Goal: Communication & Community: Ask a question

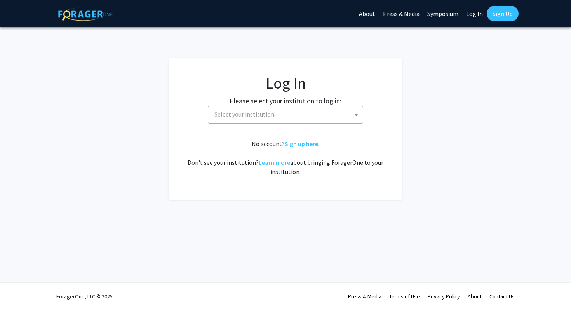
select select
click at [257, 120] on span "Select your institution" at bounding box center [286, 114] width 151 height 16
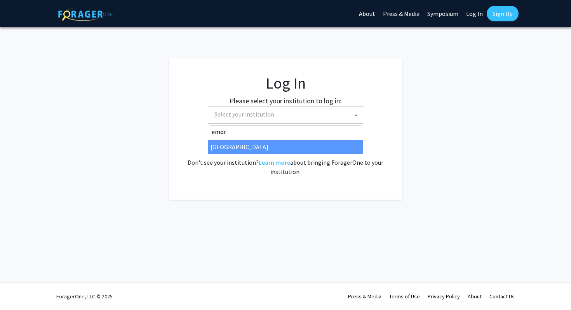
type input "emory"
select select "12"
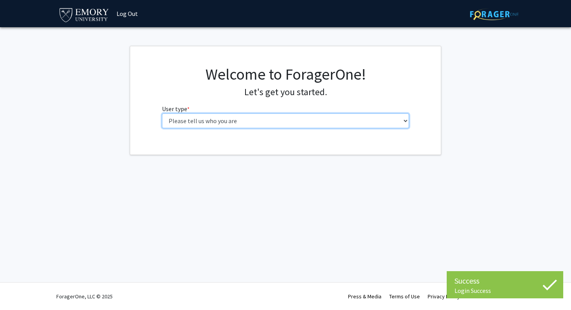
click at [246, 120] on select "Please tell us who you are Undergraduate Student Master's Student Doctoral Cand…" at bounding box center [285, 120] width 247 height 15
select select "1: undergrad"
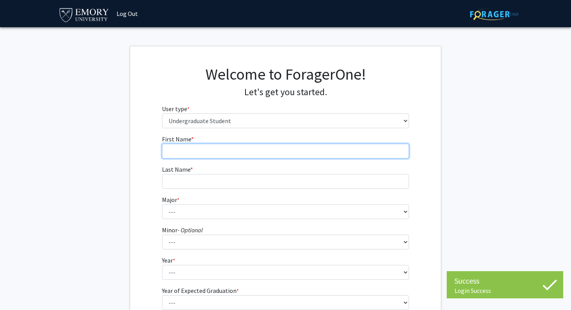
click at [253, 155] on input "First Name * required" at bounding box center [285, 151] width 247 height 15
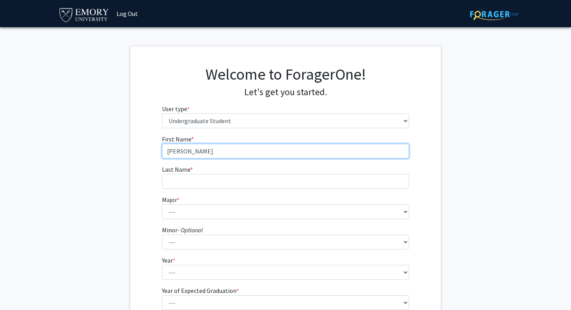
type input "[PERSON_NAME]"
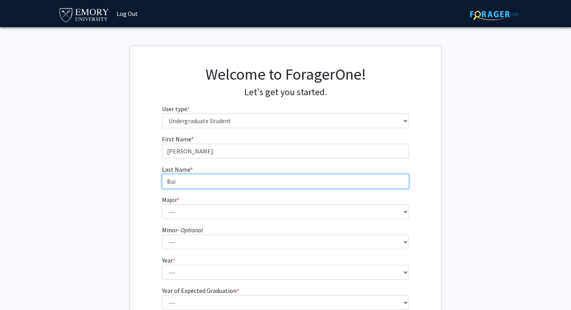
type input "Bai"
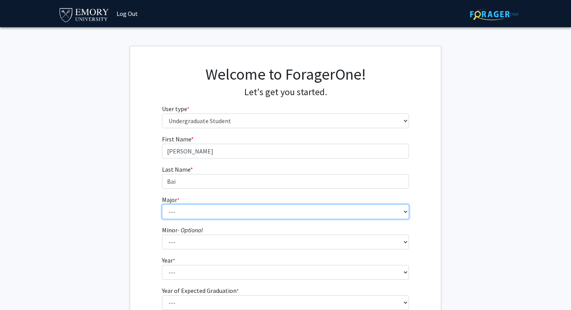
click at [251, 216] on select "--- Accounting African American Studies African Studies American Studies Analyt…" at bounding box center [285, 211] width 247 height 15
select select "14: 975"
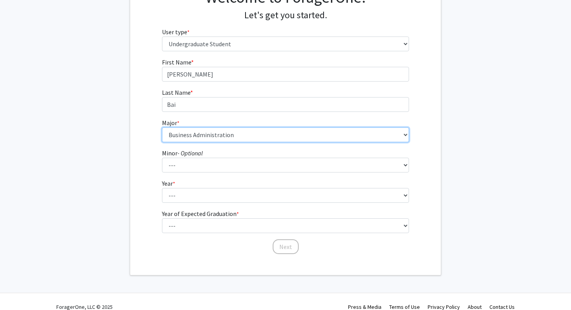
scroll to position [80, 0]
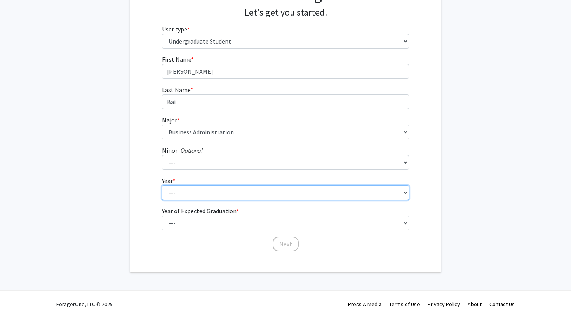
click at [226, 193] on select "--- First-year Sophomore Junior Senior Postbaccalaureate Certificate" at bounding box center [285, 192] width 247 height 15
select select "3: junior"
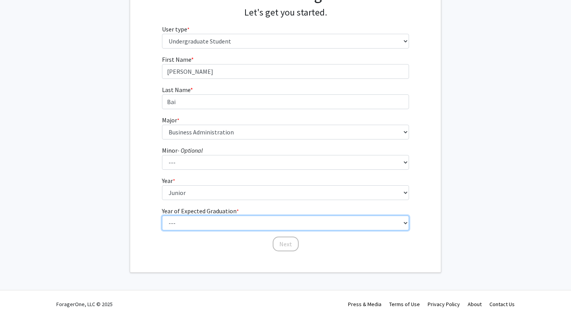
click at [230, 218] on select "--- 2025 2026 2027 2028 2029 2030 2031 2032 2033 2034" at bounding box center [285, 223] width 247 height 15
select select "3: 2027"
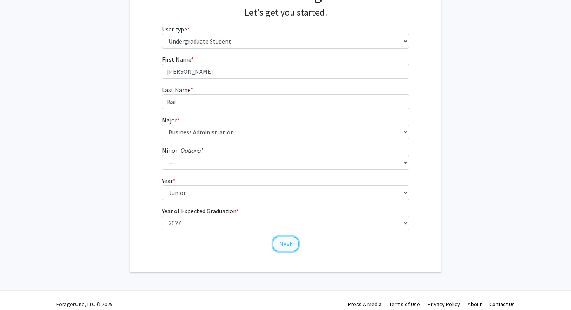
click at [286, 248] on button "Next" at bounding box center [286, 244] width 26 height 15
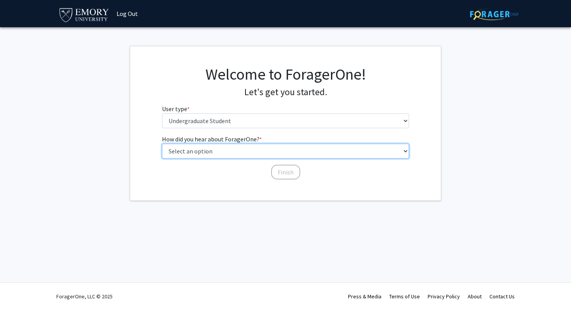
click at [269, 150] on select "Select an option Peer/student recommendation Faculty/staff recommendation Unive…" at bounding box center [285, 151] width 247 height 15
select select "2: faculty_recommendation"
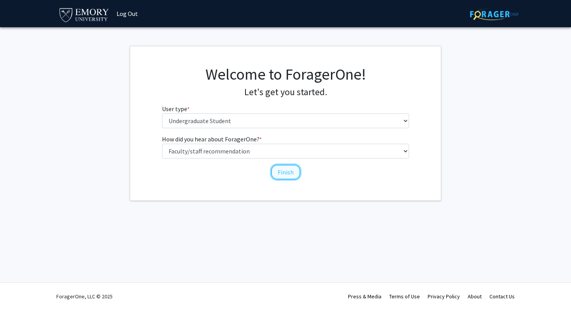
click at [282, 178] on button "Finish" at bounding box center [285, 172] width 29 height 15
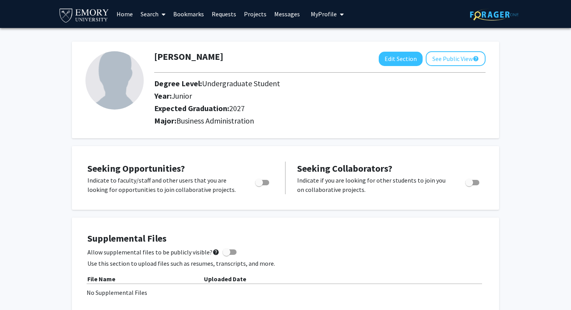
click at [163, 14] on icon at bounding box center [164, 14] width 4 height 6
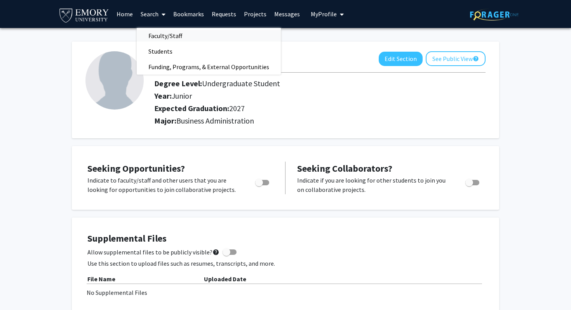
click at [170, 34] on span "Faculty/Staff" at bounding box center [165, 36] width 57 height 16
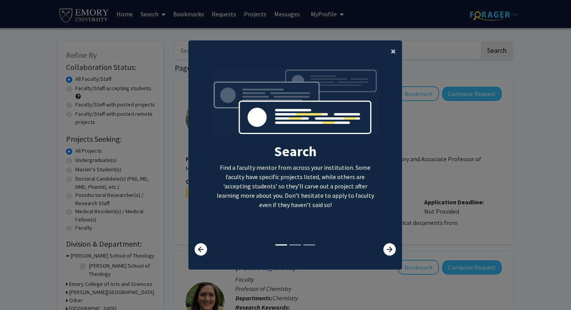
click at [388, 54] on button "×" at bounding box center [392, 51] width 17 height 22
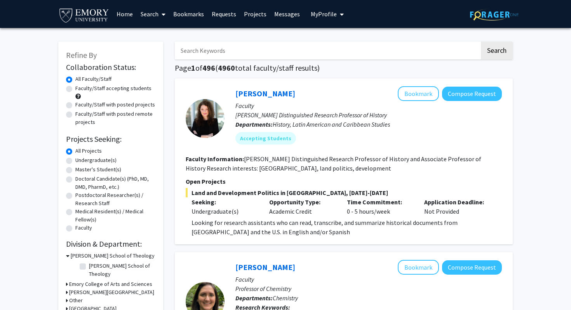
click at [360, 47] on input "Search Keywords" at bounding box center [327, 51] width 305 height 18
click at [203, 129] on div at bounding box center [205, 118] width 39 height 39
click at [464, 93] on button "Compose Request" at bounding box center [472, 94] width 60 height 14
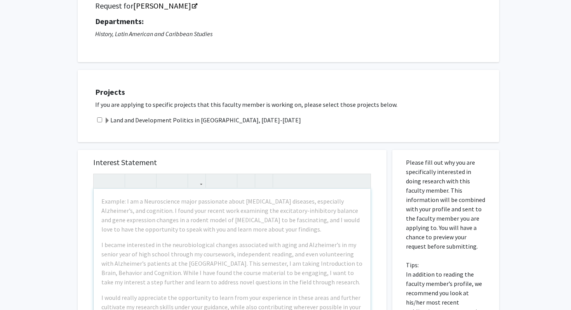
scroll to position [72, 0]
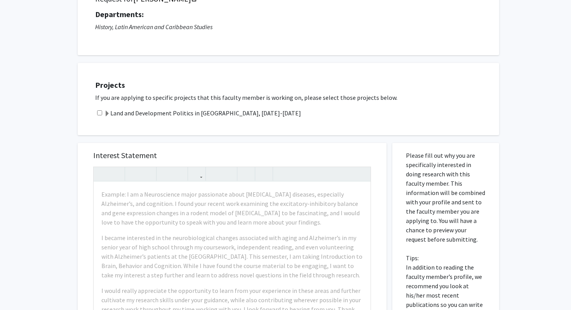
click at [99, 113] on input "checkbox" at bounding box center [99, 112] width 5 height 5
checkbox input "true"
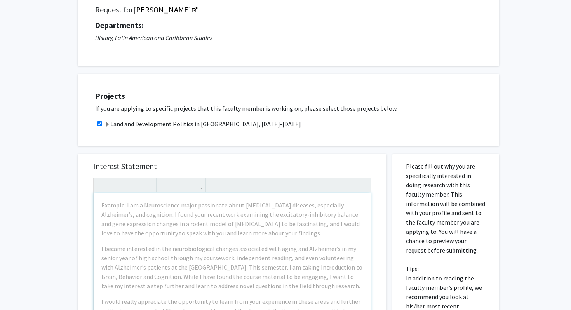
scroll to position [0, 0]
